Goal: Task Accomplishment & Management: Use online tool/utility

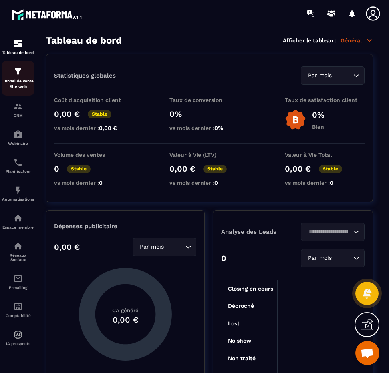
click at [18, 82] on p "Tunnel de vente Site web" at bounding box center [18, 83] width 32 height 11
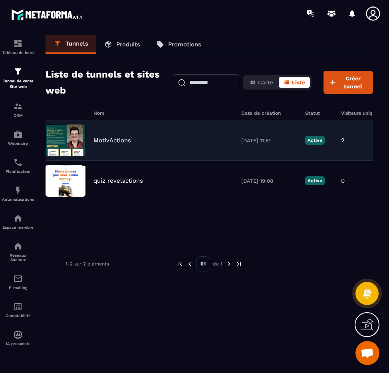
click at [118, 134] on div "MotivActions [DATE] 11:51 Active 2 3 0 0,00 € 0" at bounding box center [210, 140] width 328 height 40
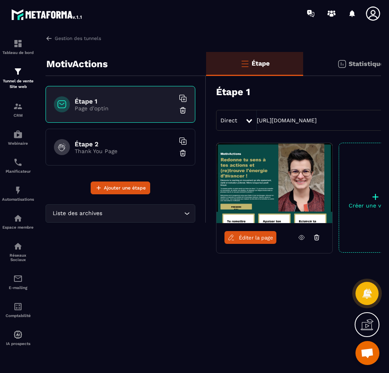
click at [251, 239] on span "Éditer la page" at bounding box center [256, 238] width 34 height 6
